Goal: Task Accomplishment & Management: Manage account settings

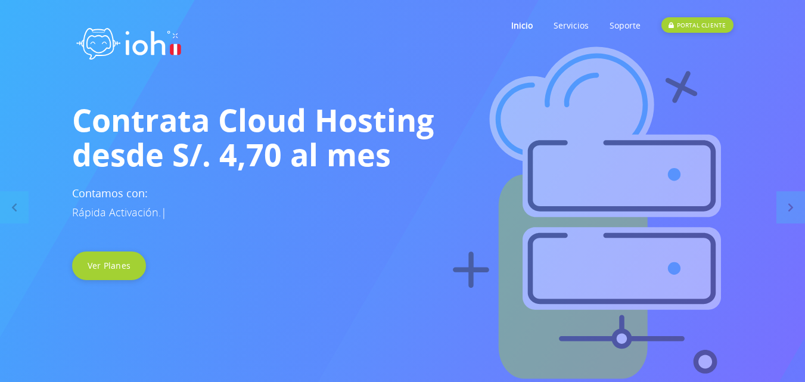
click at [701, 17] on link "PORTAL CLIENTE" at bounding box center [696, 25] width 71 height 47
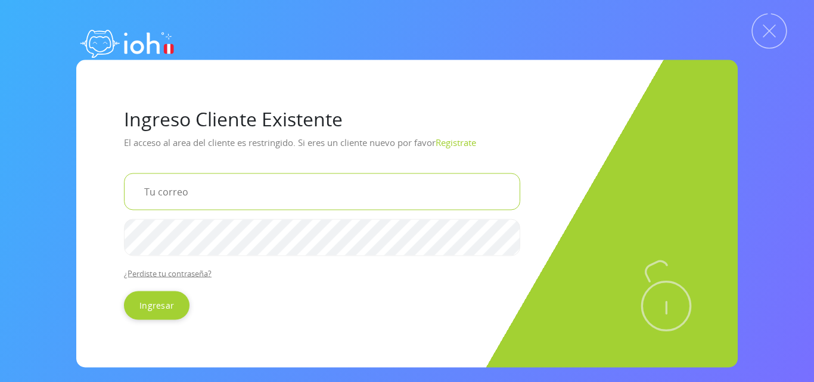
click at [211, 197] on input "email" at bounding box center [322, 191] width 396 height 37
type input "[EMAIL_ADDRESS][DOMAIN_NAME]"
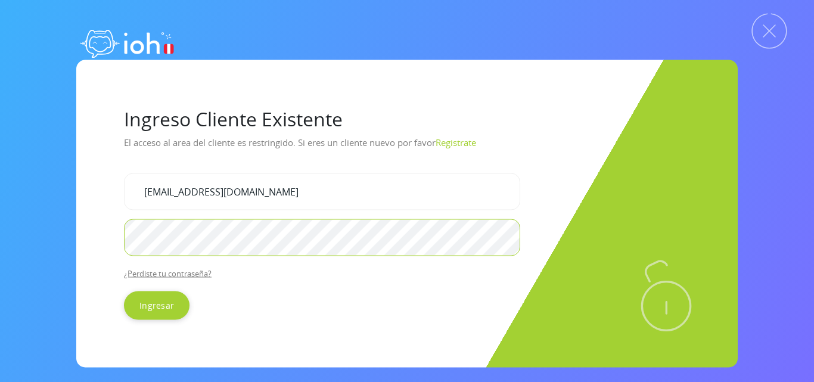
click at [124, 291] on input "Ingresar" at bounding box center [157, 305] width 66 height 29
